Goal: Information Seeking & Learning: Stay updated

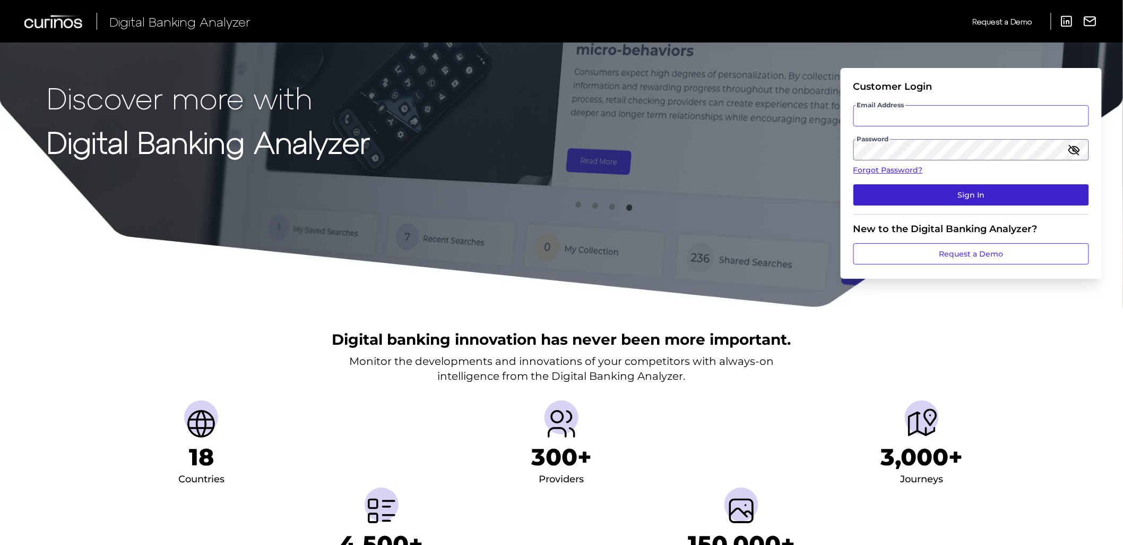
type input "[EMAIL_ADDRESS][DOMAIN_NAME]"
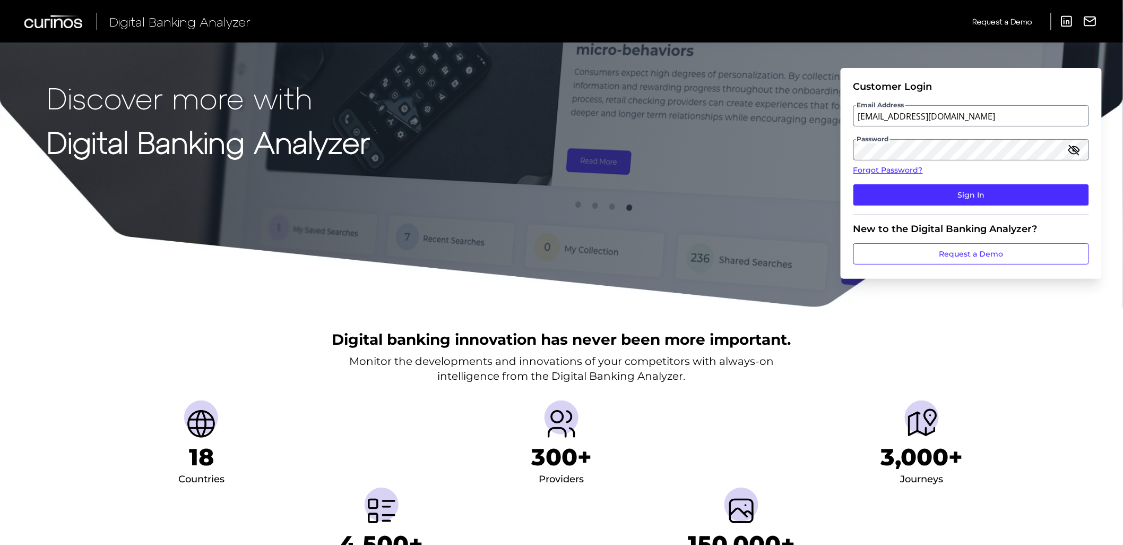
drag, startPoint x: 1005, startPoint y: 198, endPoint x: 0, endPoint y: 257, distance: 1006.4
click at [1005, 198] on button "Sign In" at bounding box center [971, 194] width 236 height 21
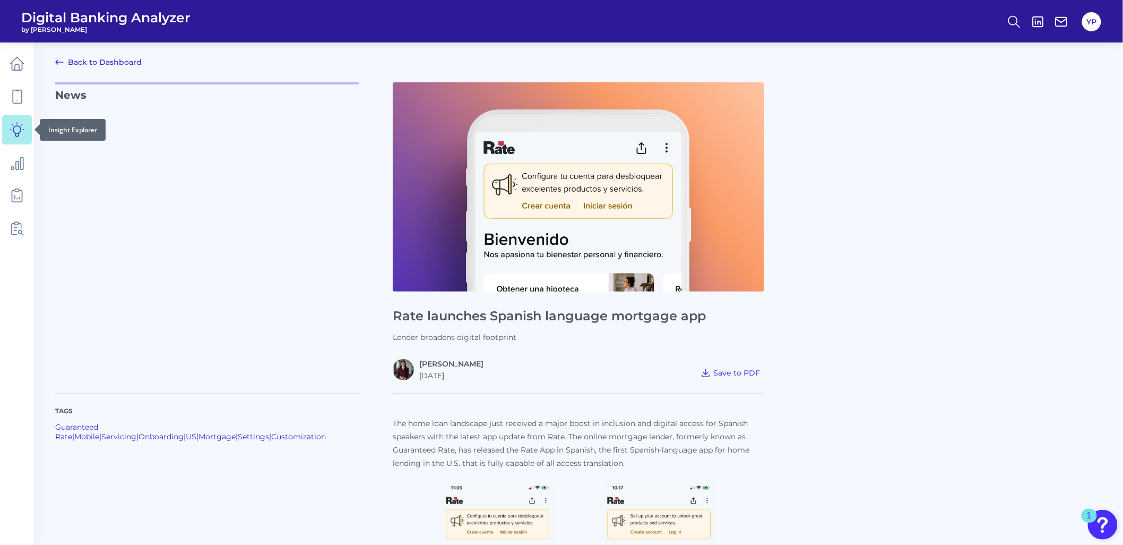
click at [5, 130] on link at bounding box center [17, 130] width 30 height 30
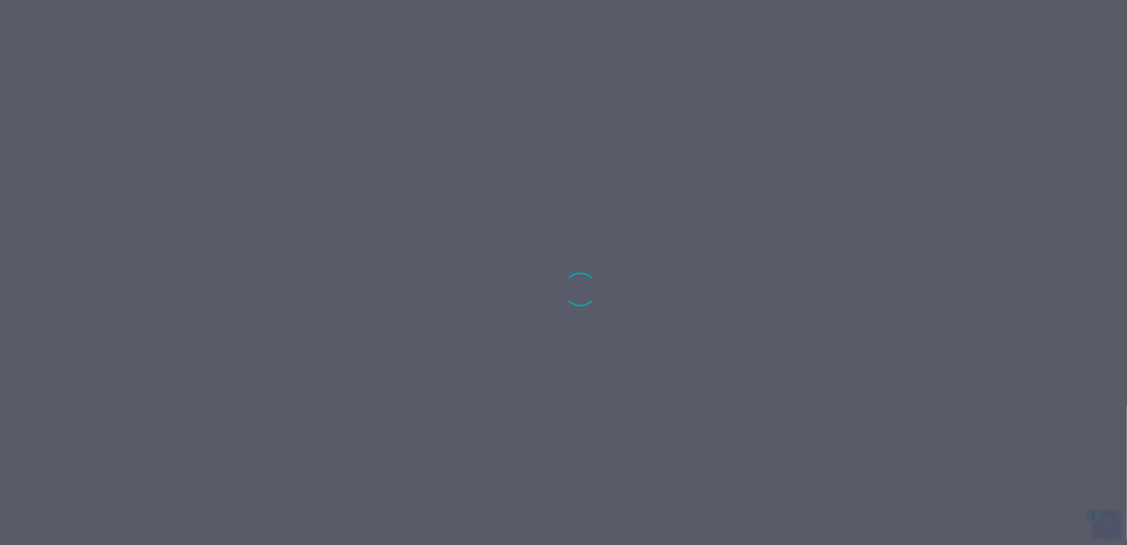
click at [5, 130] on div at bounding box center [563, 272] width 1127 height 545
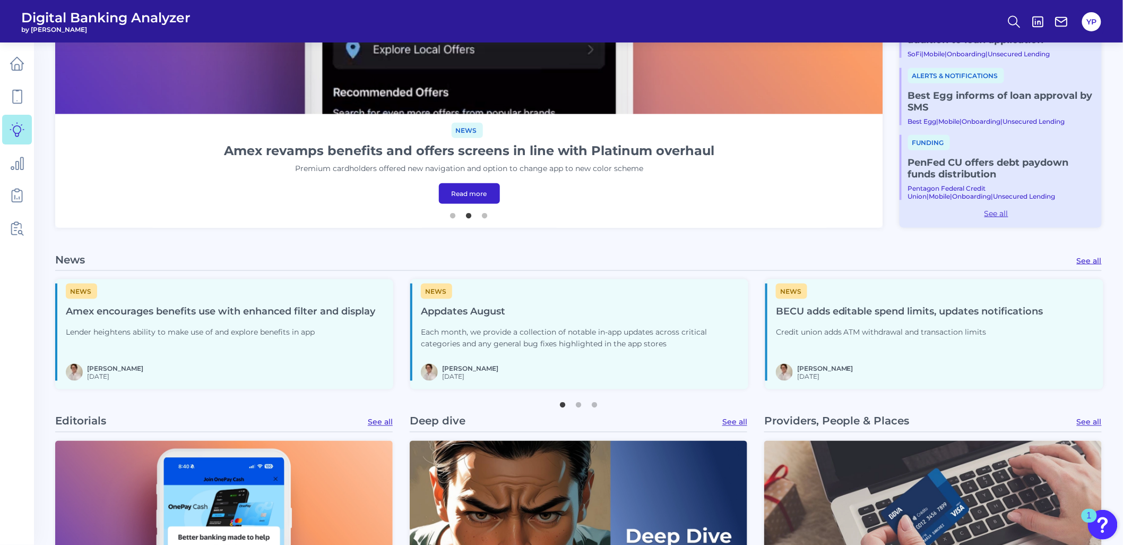
scroll to position [412, 0]
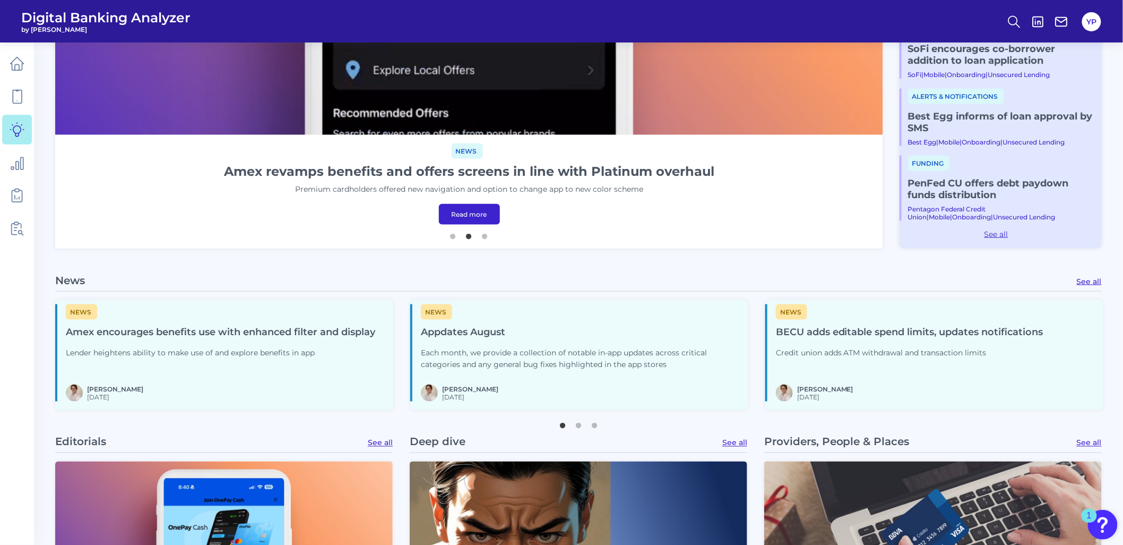
click at [1088, 284] on link "See all" at bounding box center [1089, 281] width 25 height 10
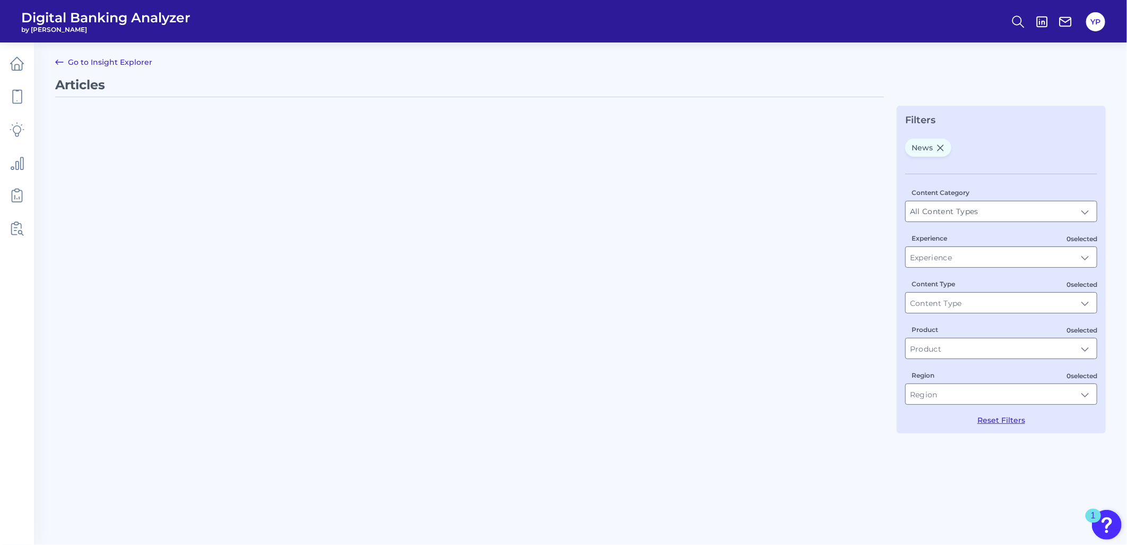
type input "Articles"
type input "News"
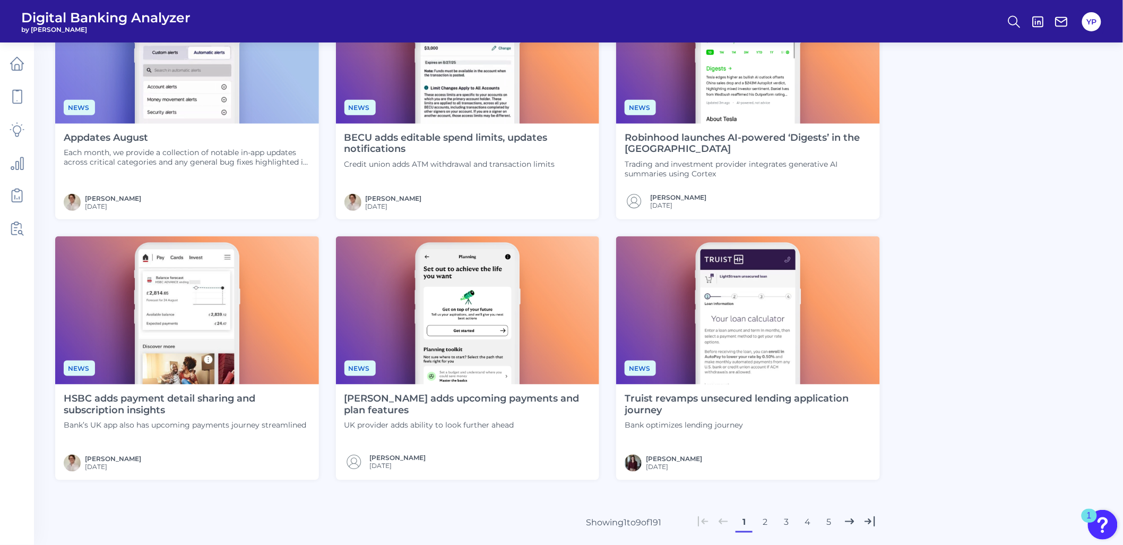
scroll to position [412, 0]
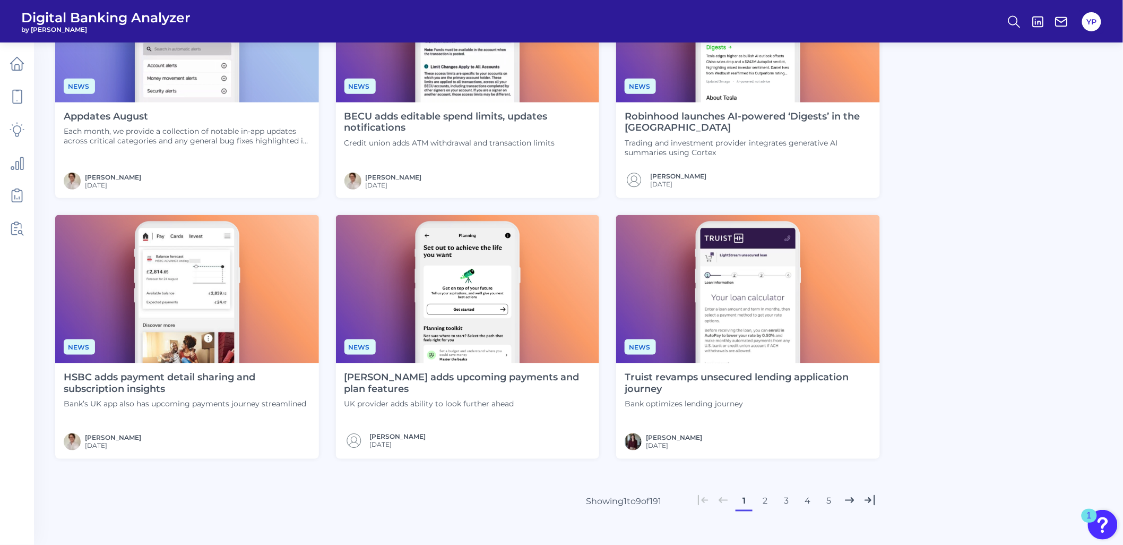
click at [693, 297] on img at bounding box center [748, 289] width 264 height 148
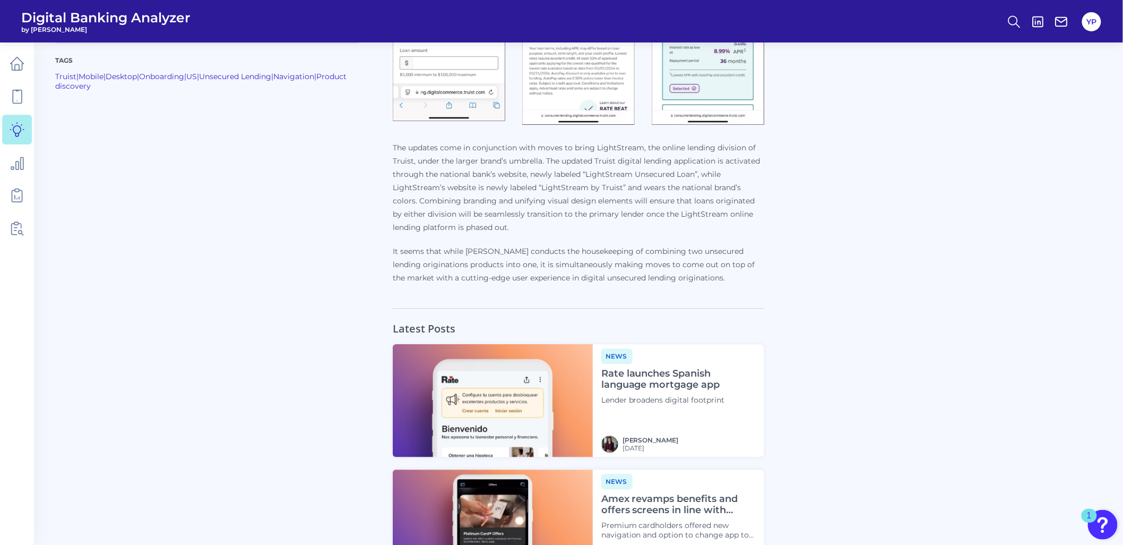
scroll to position [1061, 0]
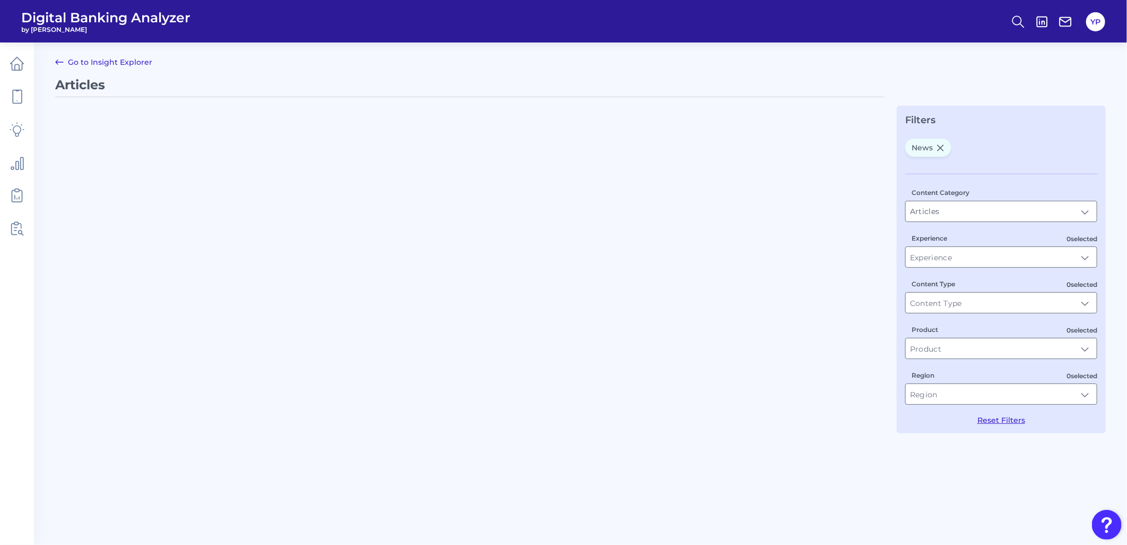
type input "News"
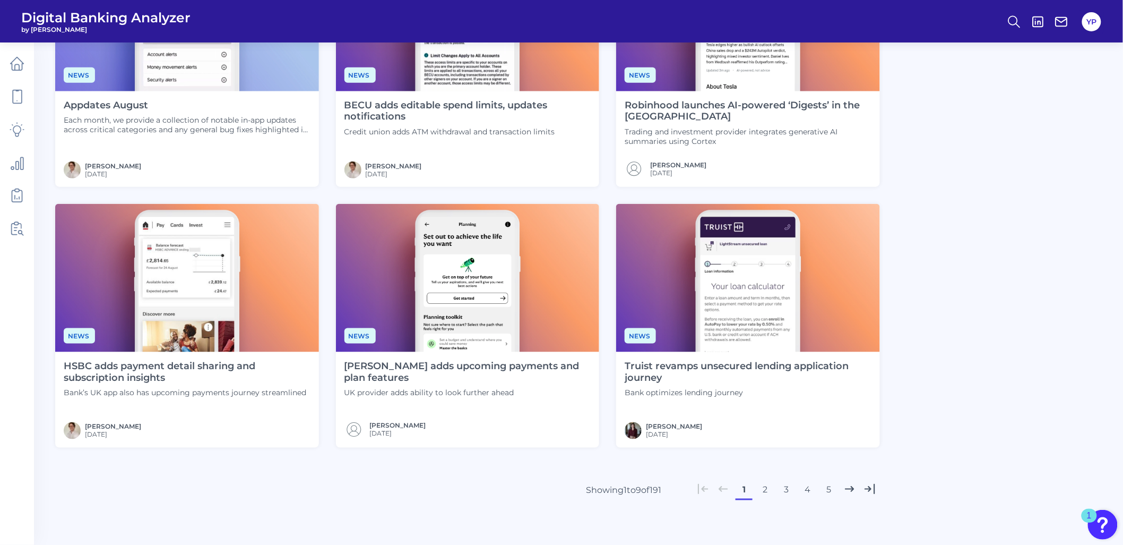
scroll to position [351, 0]
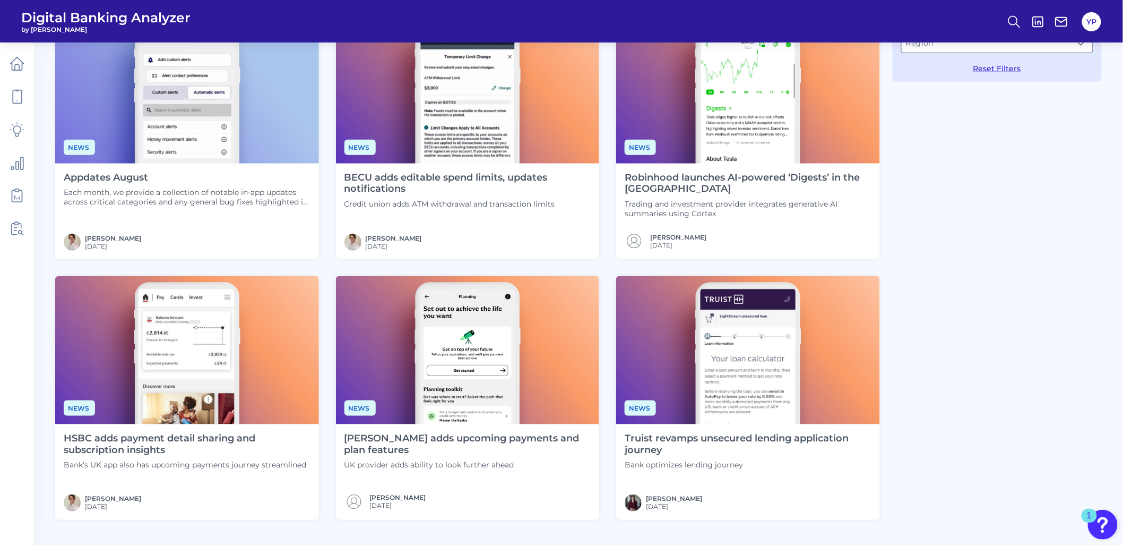
click at [467, 327] on img at bounding box center [468, 350] width 264 height 148
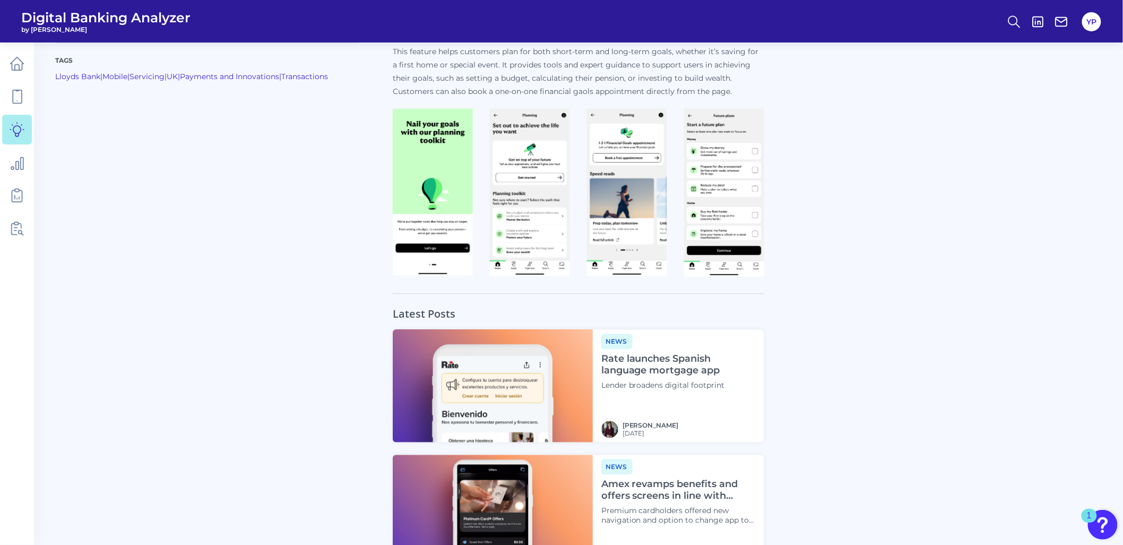
scroll to position [649, 0]
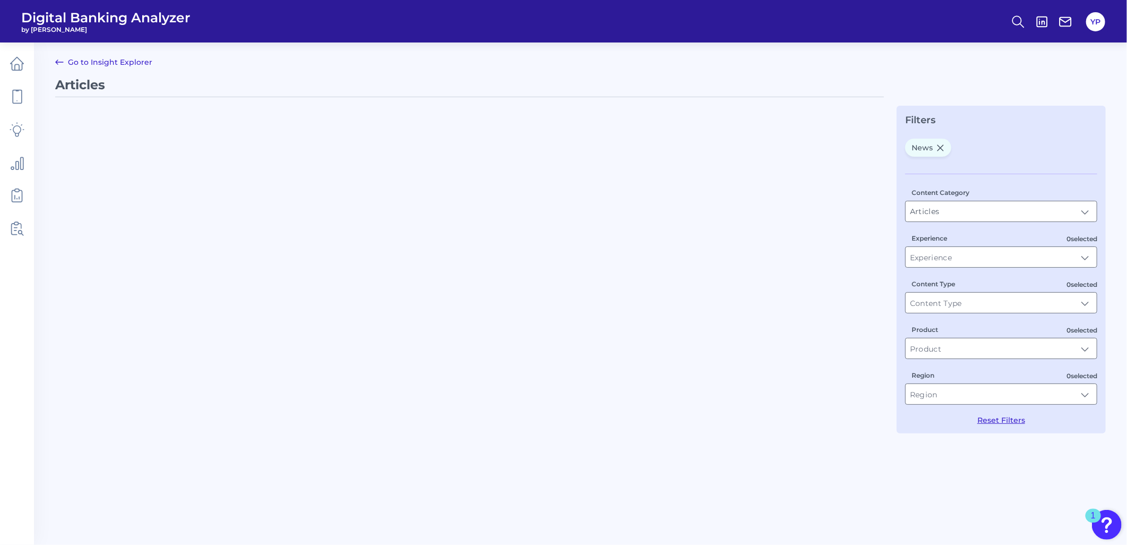
type input "News"
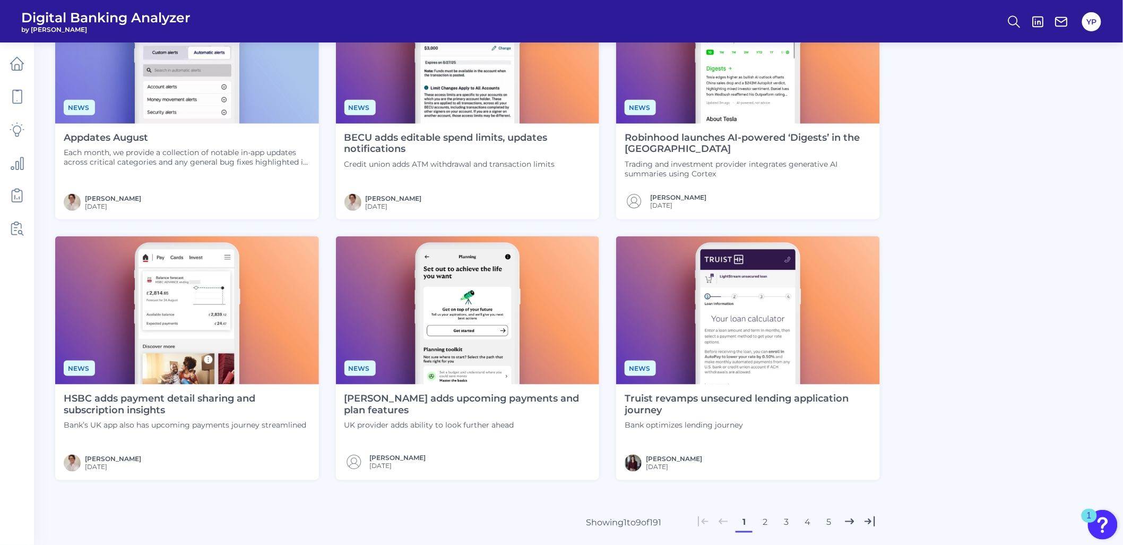
scroll to position [412, 0]
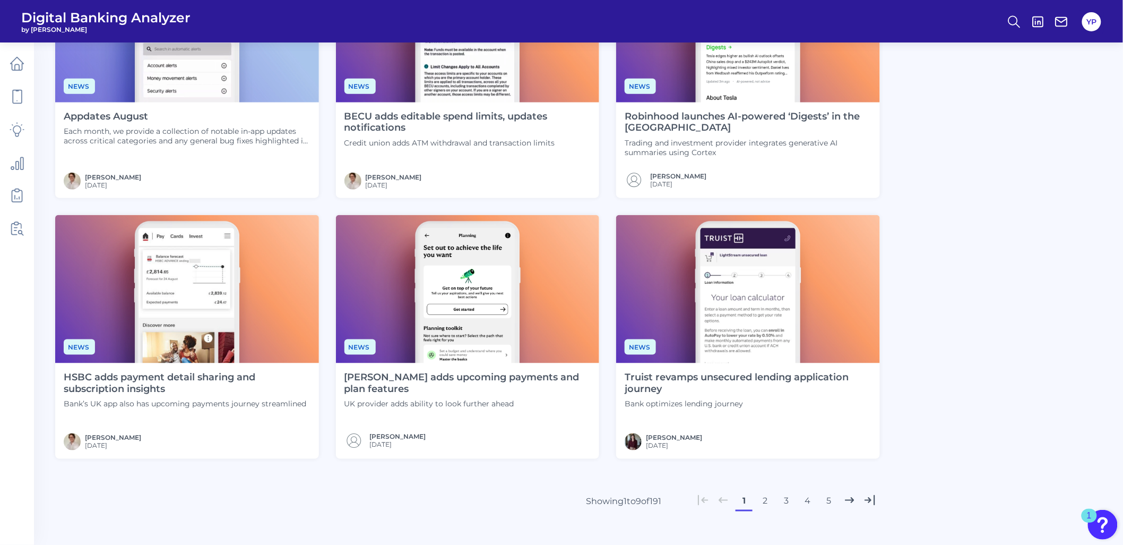
click at [400, 430] on div "[PERSON_NAME] adds upcoming payments and plan features UK provider adds ability…" at bounding box center [468, 411] width 264 height 96
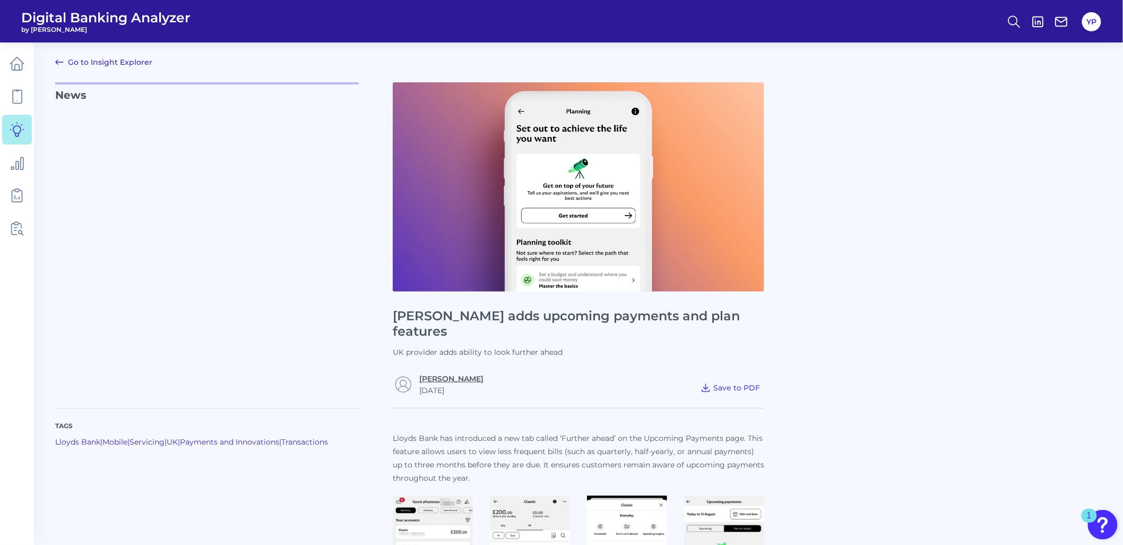
click at [435, 374] on link "[PERSON_NAME]" at bounding box center [451, 379] width 64 height 10
